Goal: Task Accomplishment & Management: Use online tool/utility

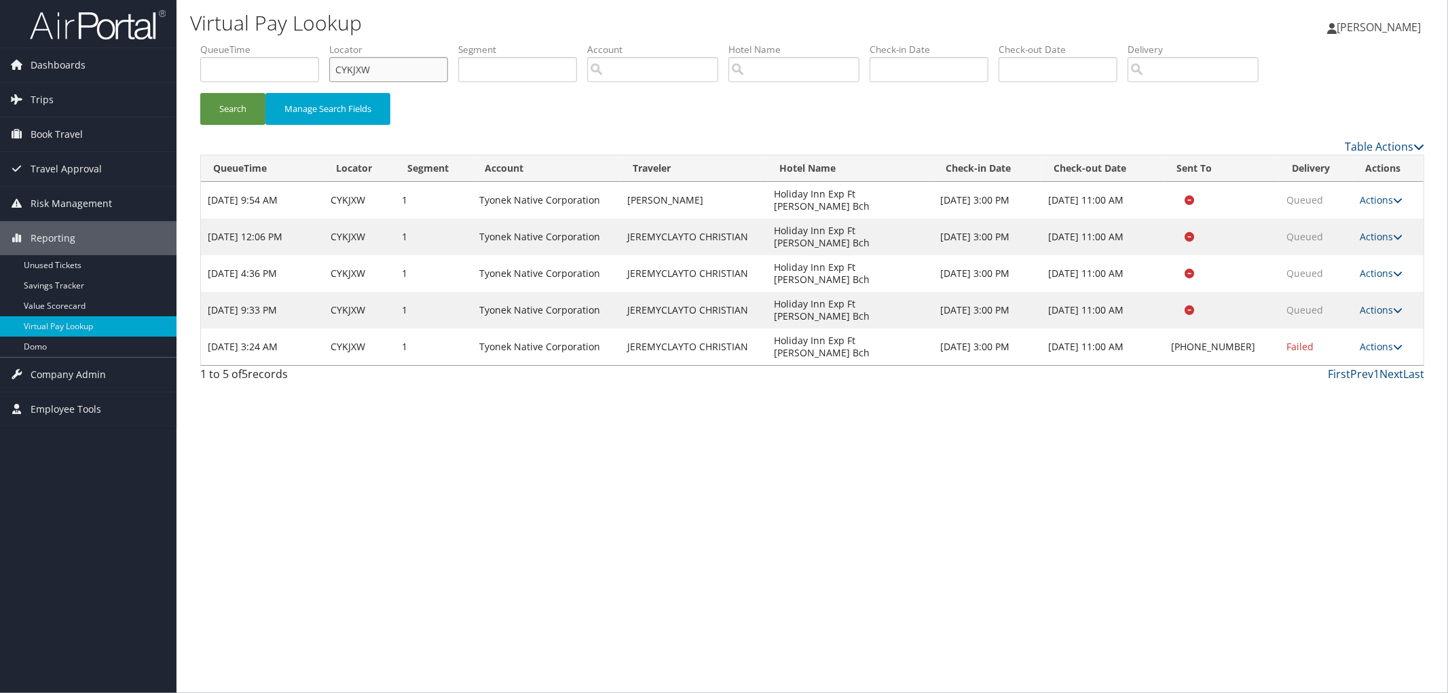
drag, startPoint x: 330, startPoint y: 73, endPoint x: 259, endPoint y: 76, distance: 70.7
click at [295, 43] on ul "QueueTime Locator CYKJXW Segment Account Traveler Hotel Name Check-in Date Chec…" at bounding box center [812, 43] width 1224 height 0
paste input "D6YBSV"
type input "D6YBSV"
click at [200, 93] on button "Search" at bounding box center [232, 109] width 65 height 32
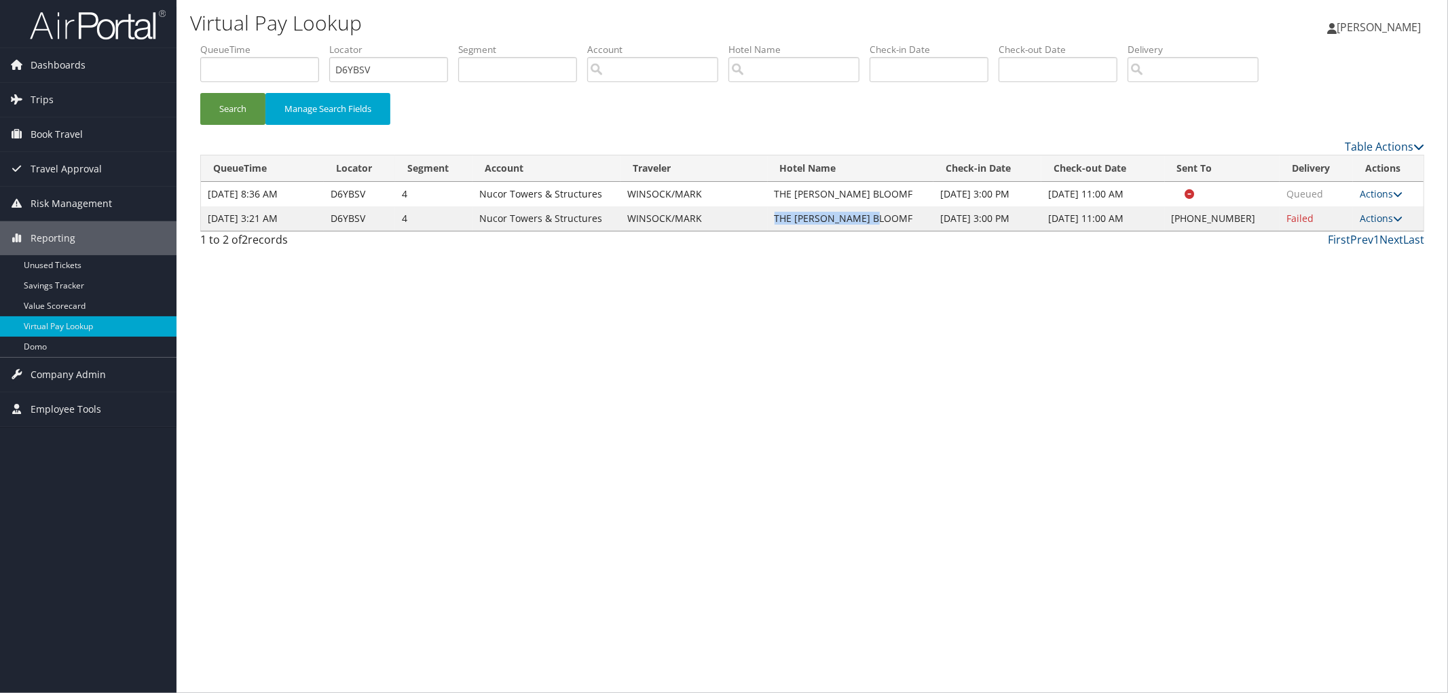
drag, startPoint x: 895, startPoint y: 215, endPoint x: 785, endPoint y: 224, distance: 110.4
click at [785, 224] on td "THE [PERSON_NAME] BLOOMF" at bounding box center [851, 218] width 166 height 24
copy td "THE [PERSON_NAME] BLOOMF"
click at [1386, 221] on link "Actions" at bounding box center [1381, 218] width 43 height 13
click at [1380, 239] on link "Resend" at bounding box center [1341, 238] width 116 height 23
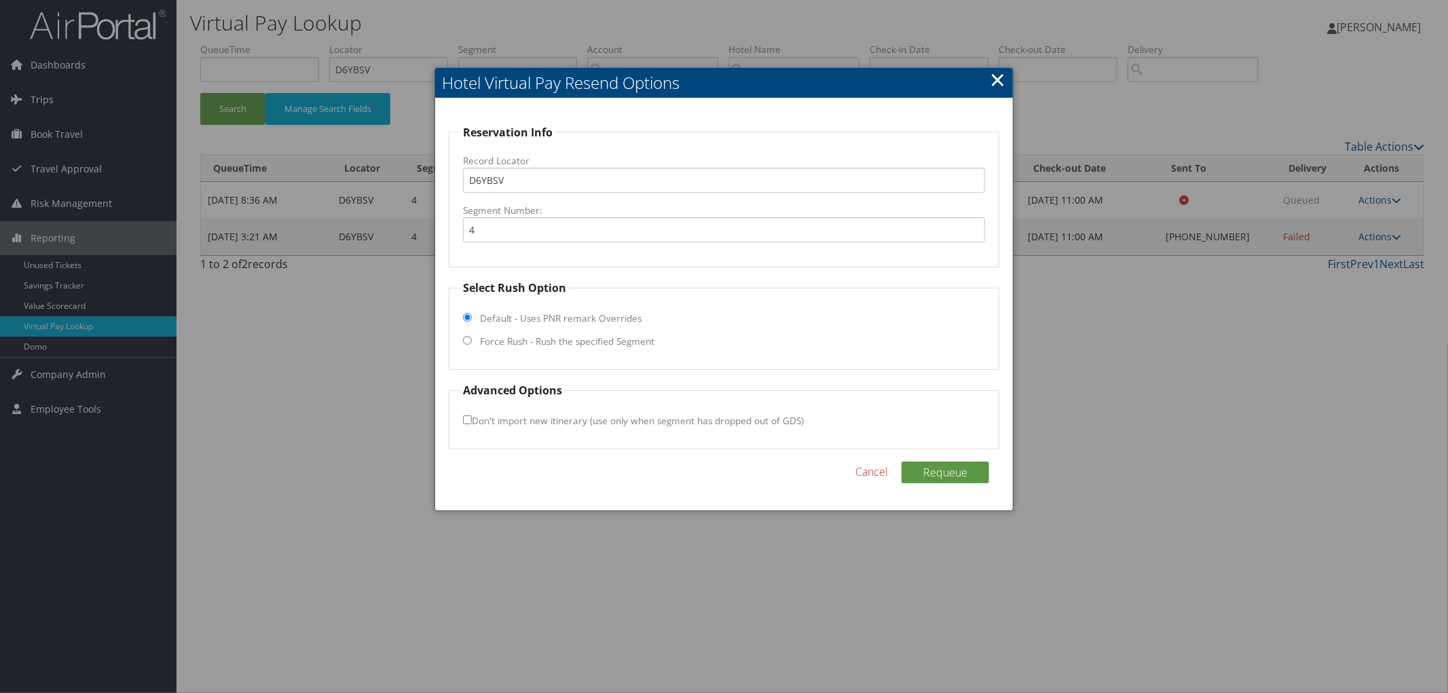
click at [479, 345] on fieldset "Select Rush Option Default - Uses PNR remark Overrides Force Rush - Rush the sp…" at bounding box center [724, 325] width 551 height 90
click at [477, 337] on fieldset "Select Rush Option Default - Uses PNR remark Overrides Force Rush - Rush the sp…" at bounding box center [724, 325] width 551 height 90
click at [466, 341] on input "Force Rush - Rush the specified Segment" at bounding box center [467, 340] width 9 height 9
radio input "true"
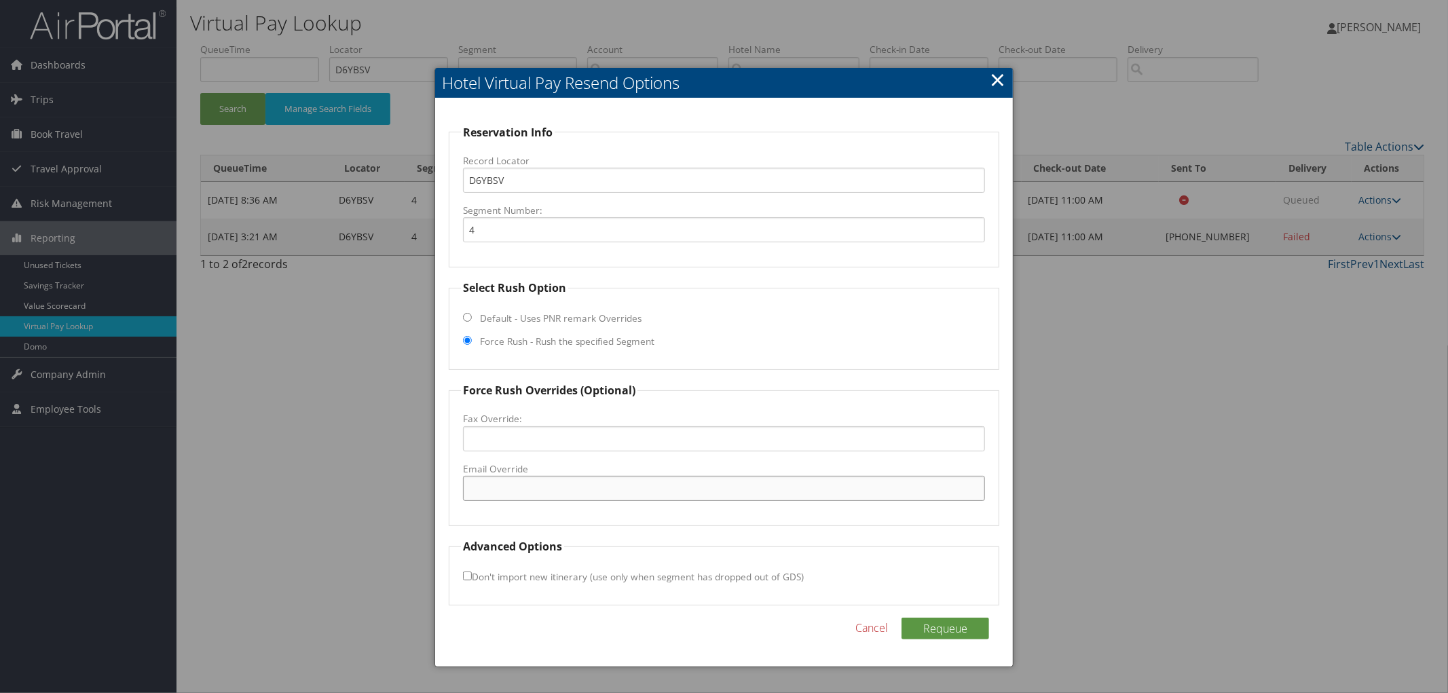
paste input "[EMAIL_ADDRESS][DOMAIN_NAME]"
type input "[EMAIL_ADDRESS][DOMAIN_NAME]"
click at [928, 633] on button "Requeue" at bounding box center [946, 629] width 88 height 22
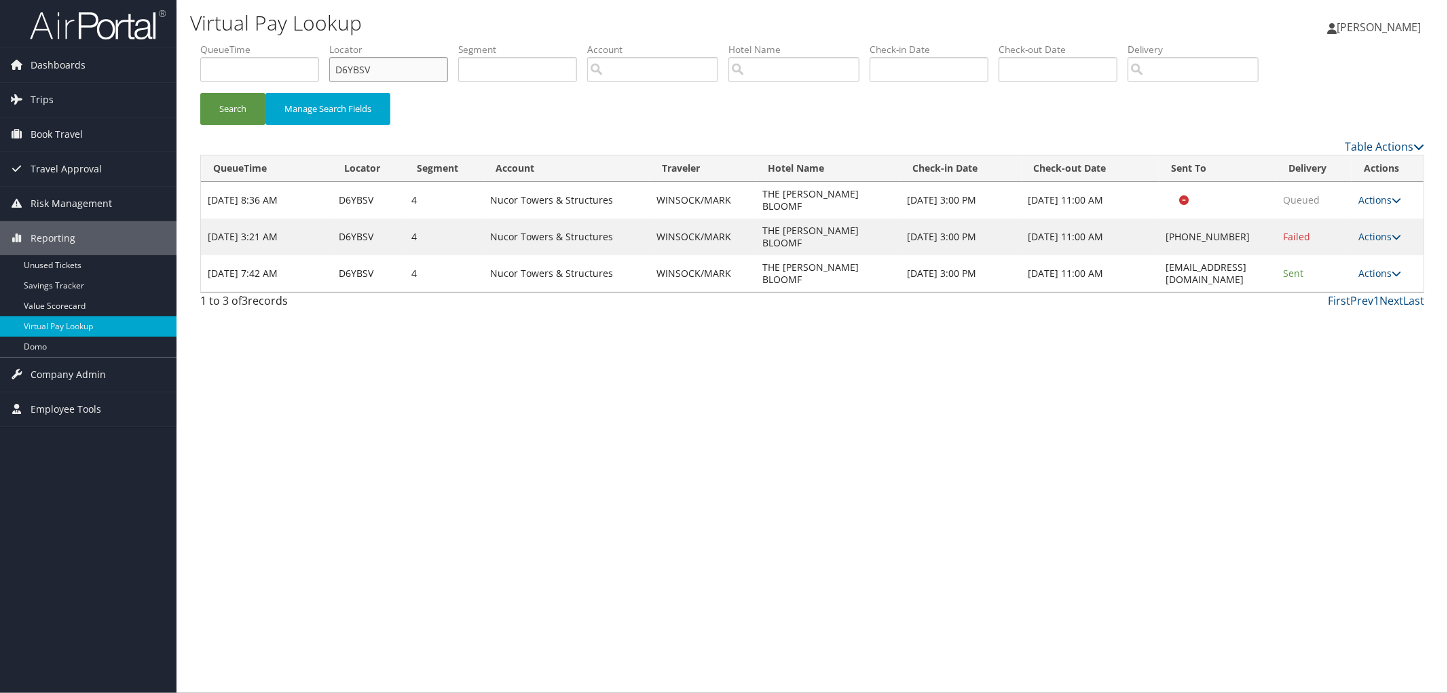
drag, startPoint x: 392, startPoint y: 71, endPoint x: 277, endPoint y: 71, distance: 115.4
click at [281, 43] on ul "QueueTime Locator D6YBSV Segment Account Traveler Hotel Name Check-in Date Chec…" at bounding box center [812, 43] width 1224 height 0
paste input "D6Y2ZM"
type input "D6Y2ZM"
click at [200, 93] on button "Search" at bounding box center [232, 109] width 65 height 32
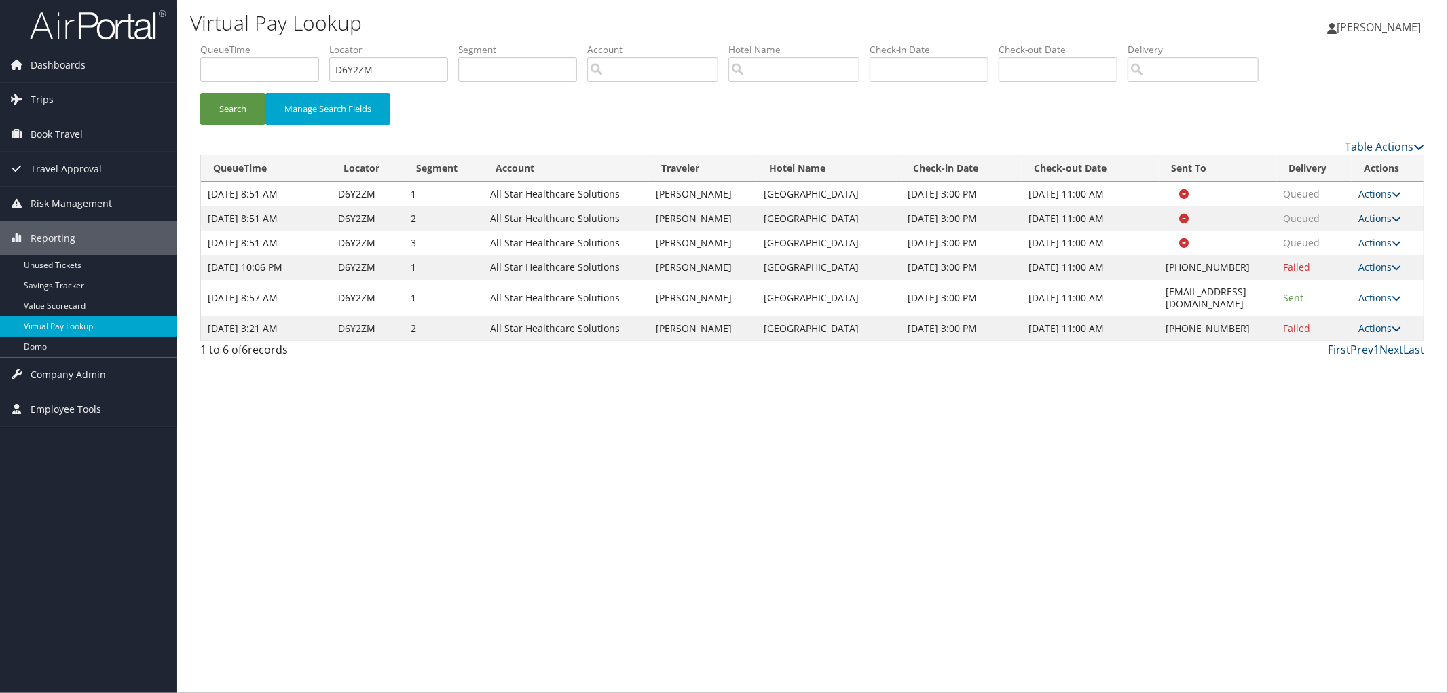
drag, startPoint x: 1277, startPoint y: 338, endPoint x: 1045, endPoint y: 347, distance: 231.7
click at [1159, 316] on td "[EMAIL_ADDRESS][DOMAIN_NAME]" at bounding box center [1217, 298] width 117 height 37
copy td "[EMAIL_ADDRESS][DOMAIN_NAME]"
click at [1380, 335] on link "Actions" at bounding box center [1379, 328] width 43 height 13
click at [1371, 397] on link "Resend" at bounding box center [1349, 403] width 116 height 23
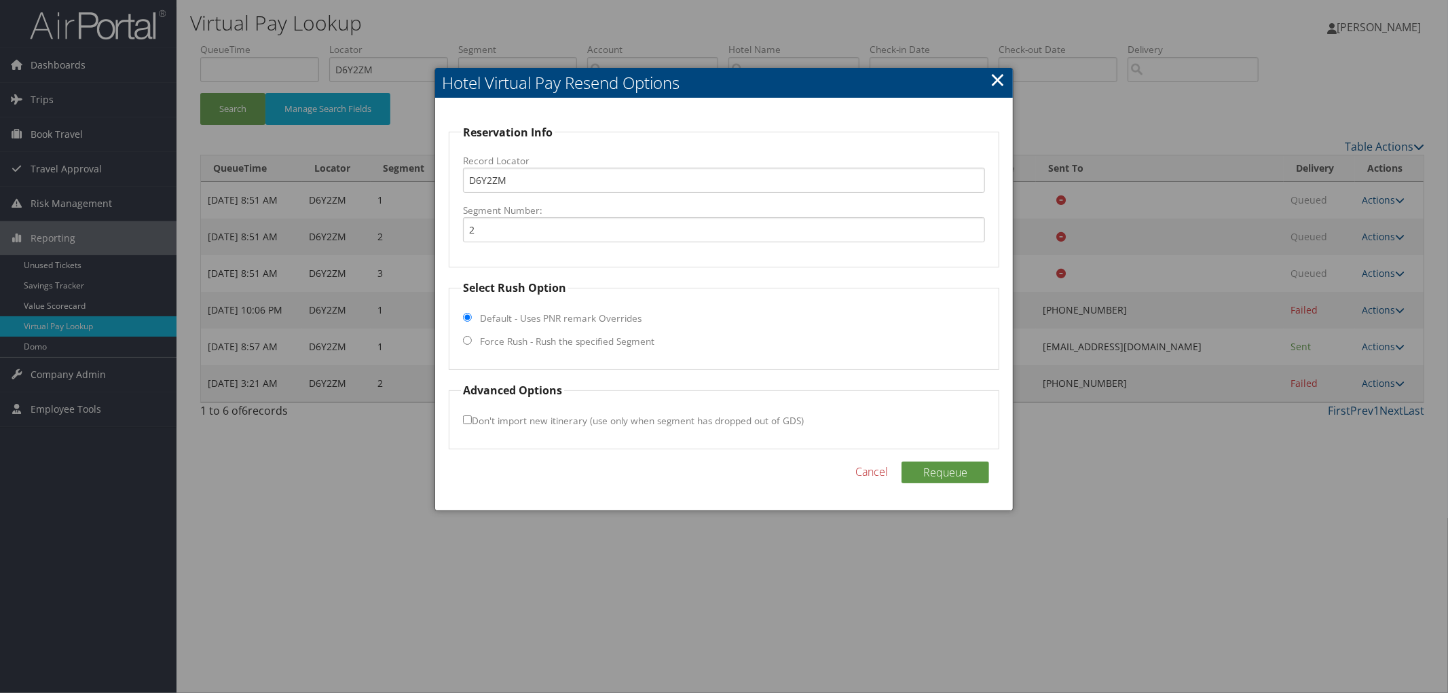
click at [570, 335] on label "Force Rush - Rush the specified Segment" at bounding box center [567, 342] width 174 height 14
click at [472, 336] on input "Force Rush - Rush the specified Segment" at bounding box center [467, 340] width 9 height 9
radio input "true"
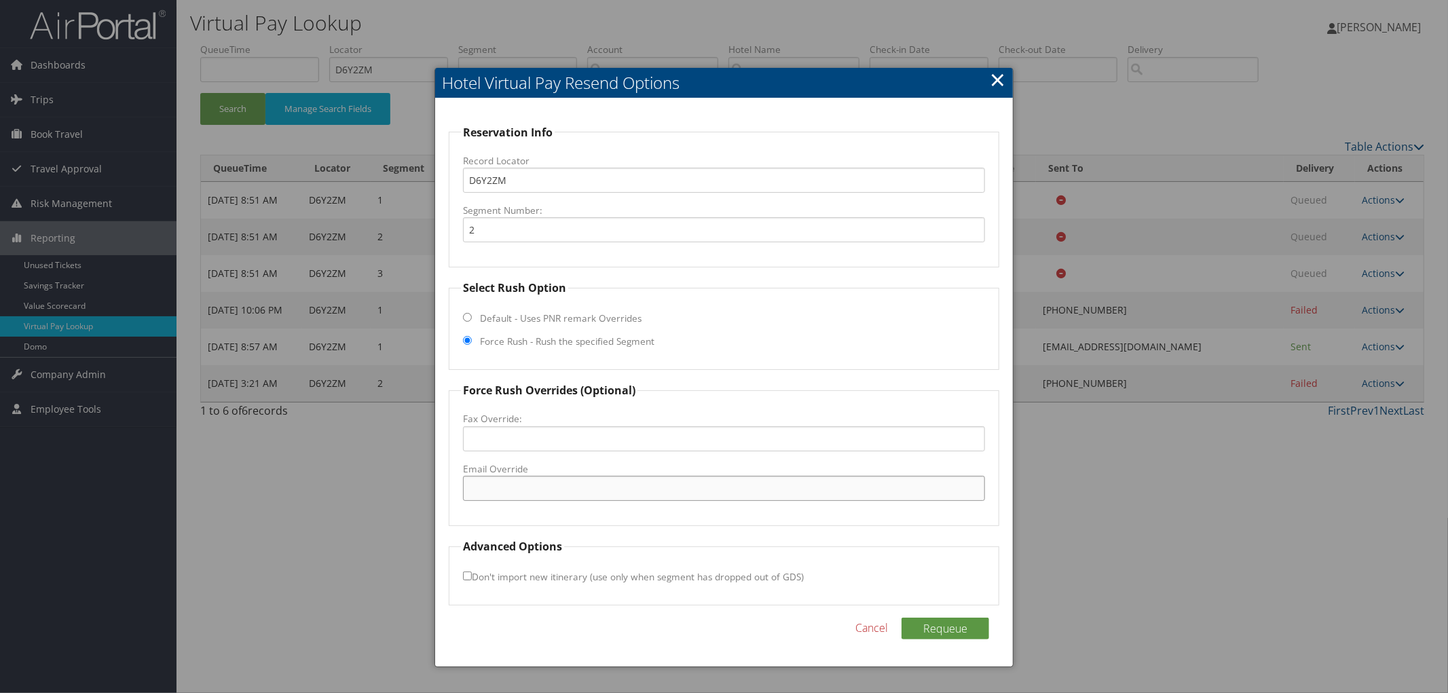
paste input "[EMAIL_ADDRESS][DOMAIN_NAME]"
type input "[EMAIL_ADDRESS][DOMAIN_NAME]"
click at [939, 628] on button "Requeue" at bounding box center [946, 629] width 88 height 22
